Goal: Task Accomplishment & Management: Manage account settings

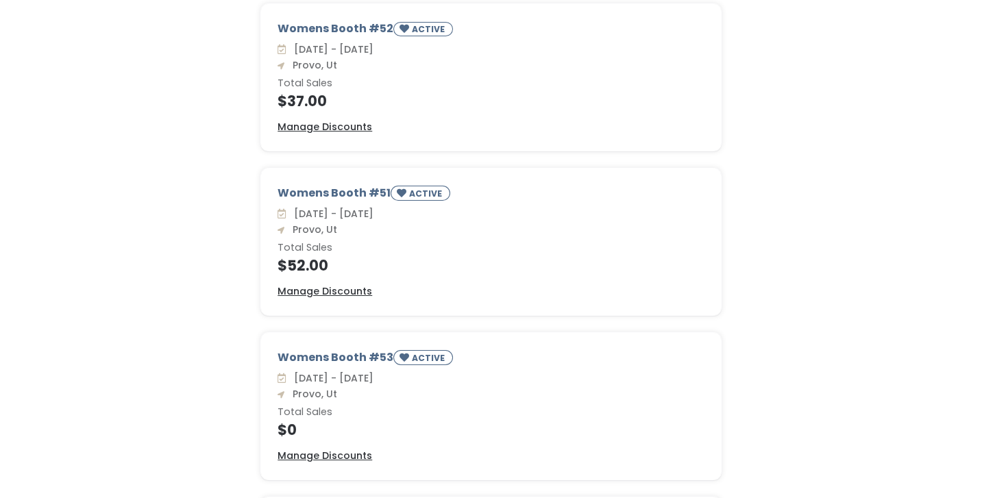
scroll to position [148, 0]
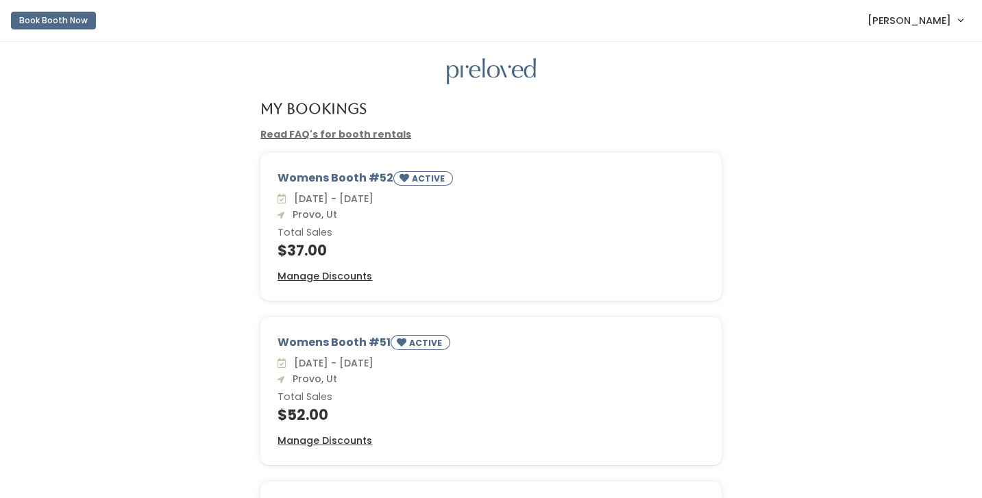
click at [921, 24] on span "[PERSON_NAME]" at bounding box center [909, 20] width 84 height 15
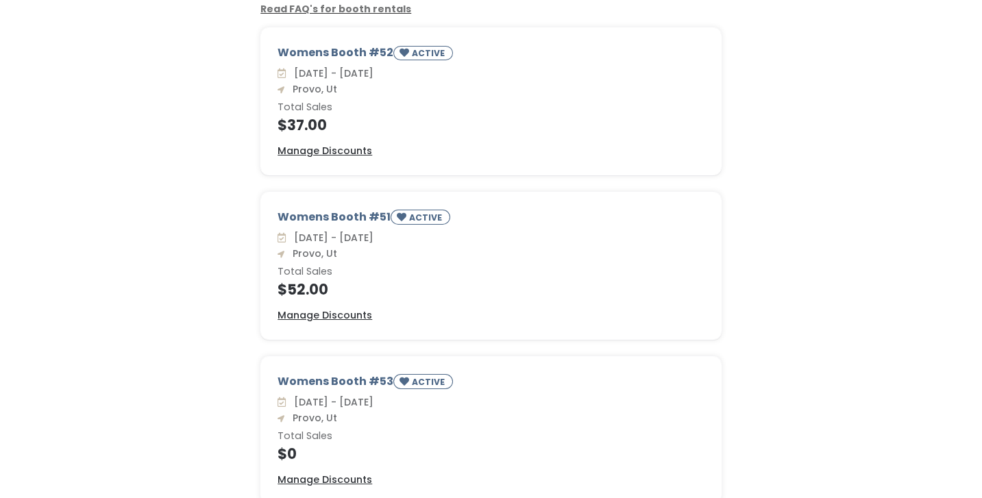
scroll to position [364, 0]
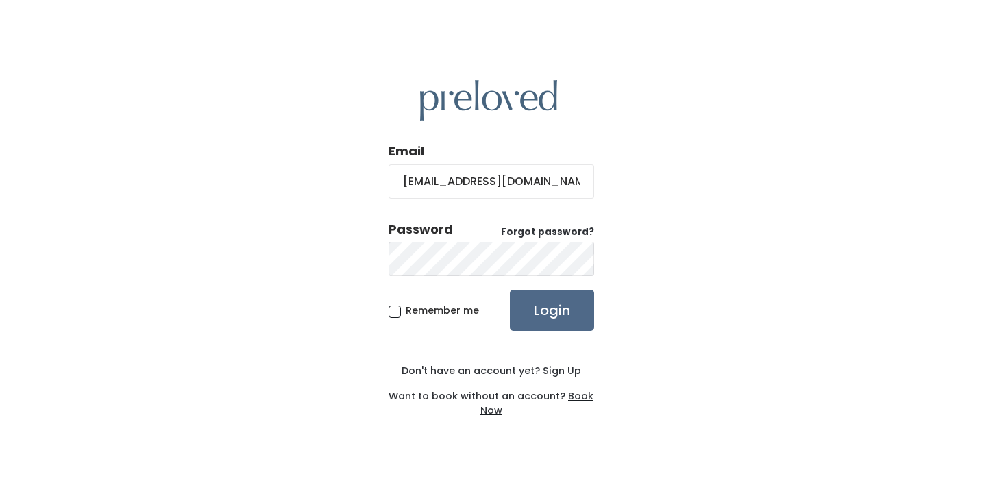
type input "hcbussey@gmail.com"
click at [510, 290] on input "Login" at bounding box center [552, 310] width 84 height 41
type input "hcbussey@gmail.com"
click at [510, 290] on input "Login" at bounding box center [552, 310] width 84 height 41
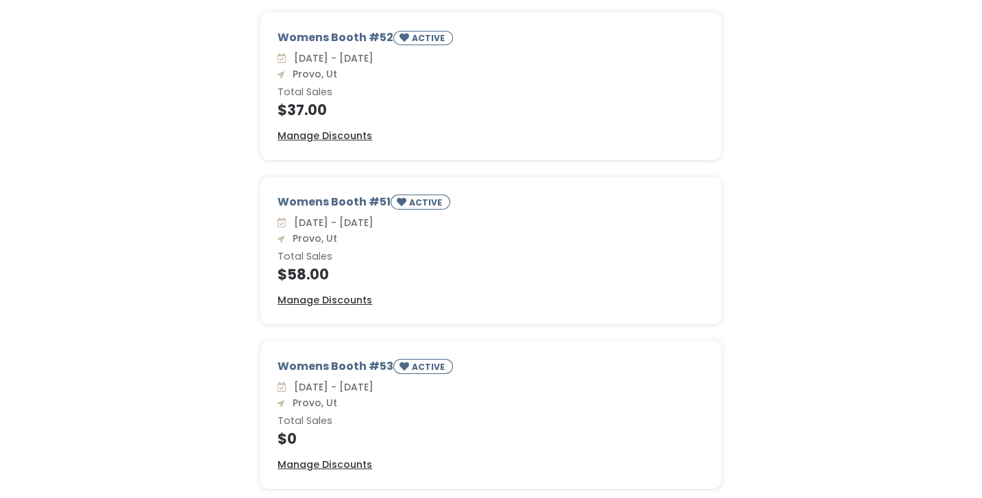
scroll to position [141, 0]
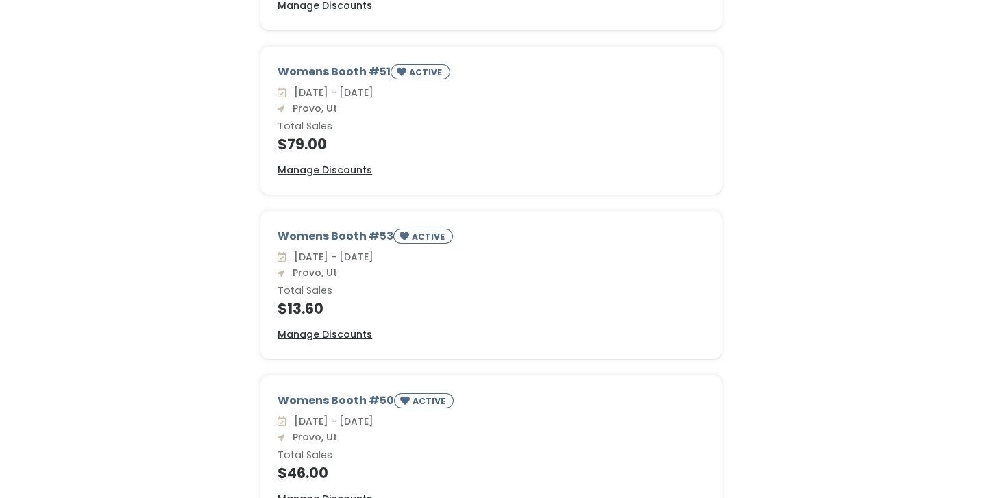
scroll to position [364, 0]
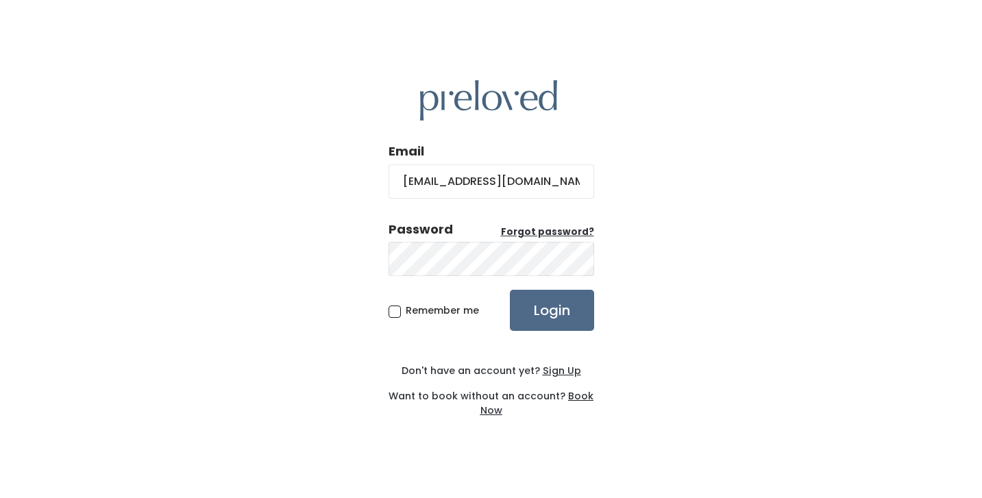
type input "hcbussey@gmail.com"
click at [510, 290] on input "Login" at bounding box center [552, 310] width 84 height 41
